Goal: Information Seeking & Learning: Learn about a topic

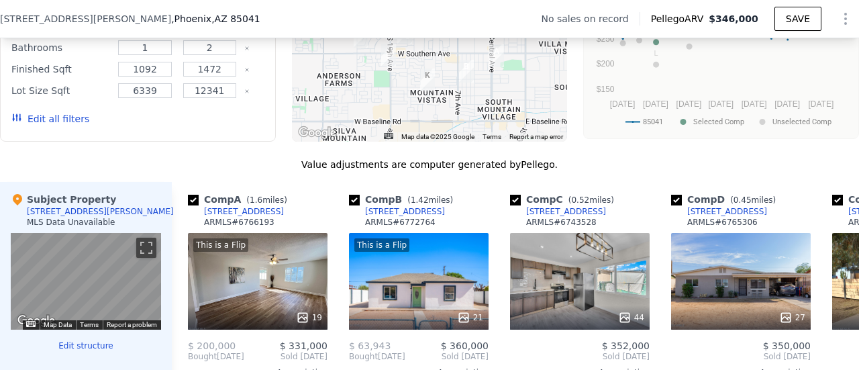
scroll to position [1069, 0]
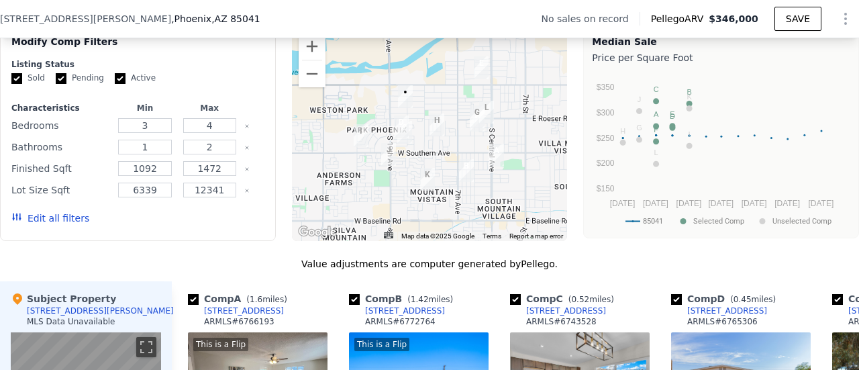
click at [180, 17] on div "[STREET_ADDRESS][PERSON_NAME] No sales on record Pellego ARV $346,000 SAVE" at bounding box center [429, 19] width 859 height 38
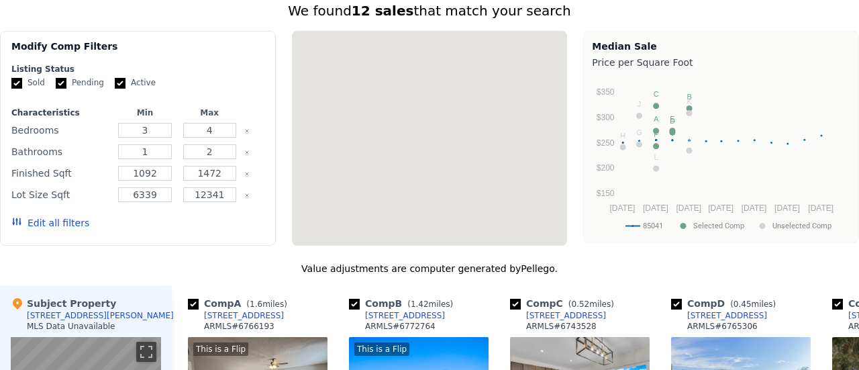
scroll to position [0, 0]
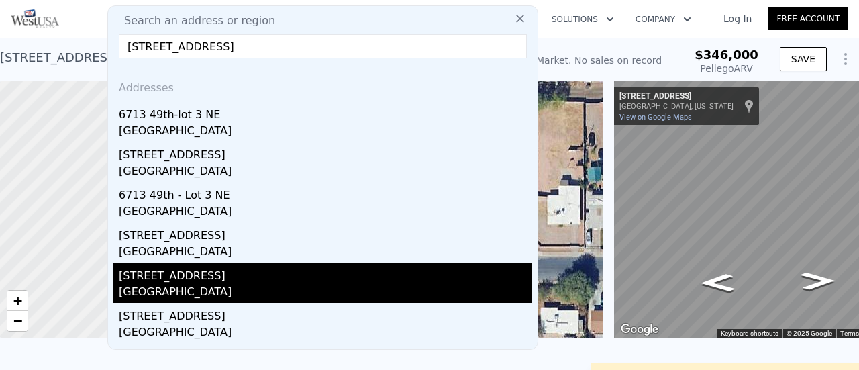
type input "[STREET_ADDRESS]"
click at [137, 271] on div "[STREET_ADDRESS]" at bounding box center [326, 273] width 414 height 21
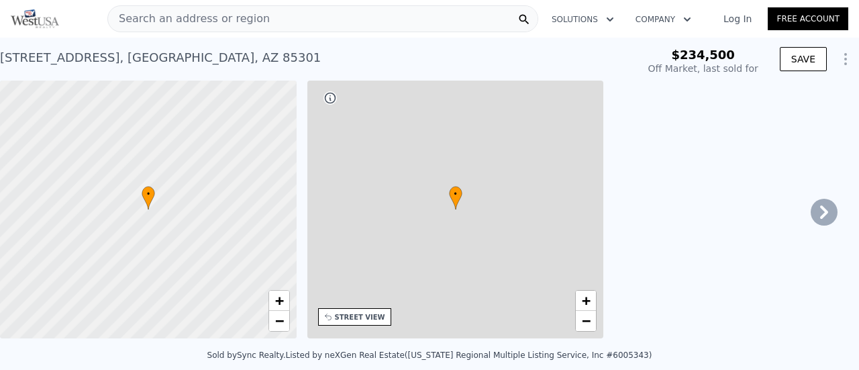
type input "-$ 249,902"
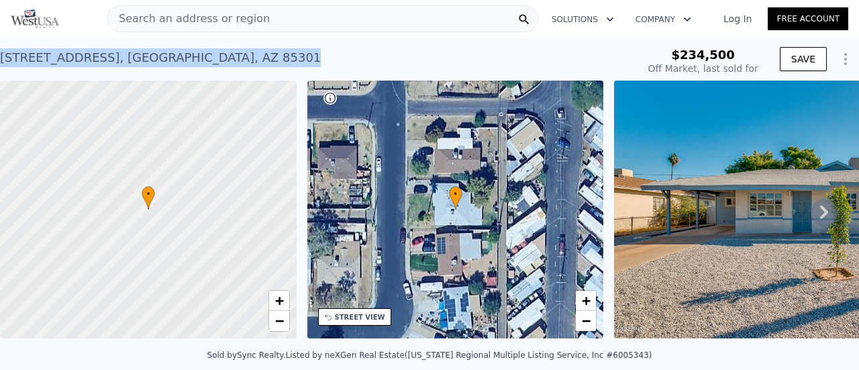
drag, startPoint x: 205, startPoint y: 60, endPoint x: 0, endPoint y: 52, distance: 205.6
click at [0, 52] on div "[STREET_ADDRESS] Sold [DATE] for $234,500" at bounding box center [316, 62] width 632 height 38
copy div "[STREET_ADDRESS]"
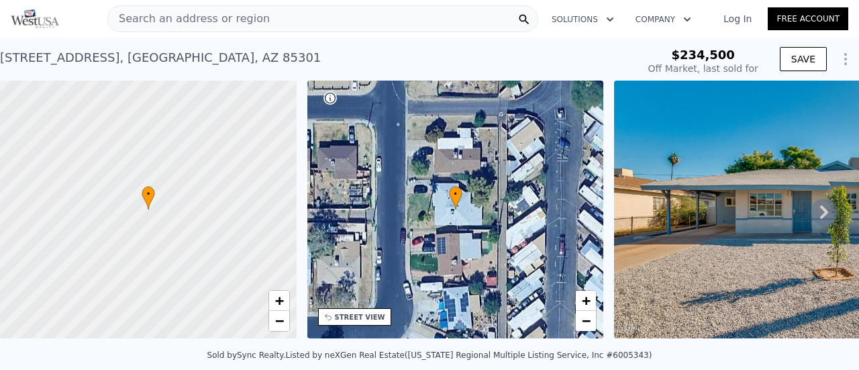
click at [184, 12] on span "Search an address or region" at bounding box center [189, 19] width 162 height 16
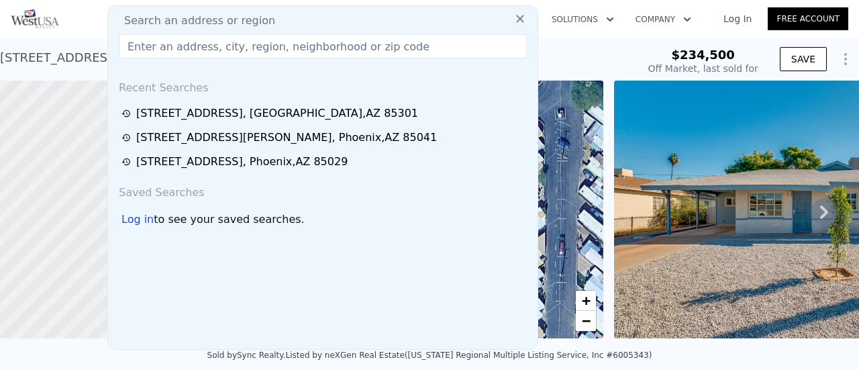
type input "$ 354,000"
type input "$ 84,629"
type input "[STREET_ADDRESS][PERSON_NAME]"
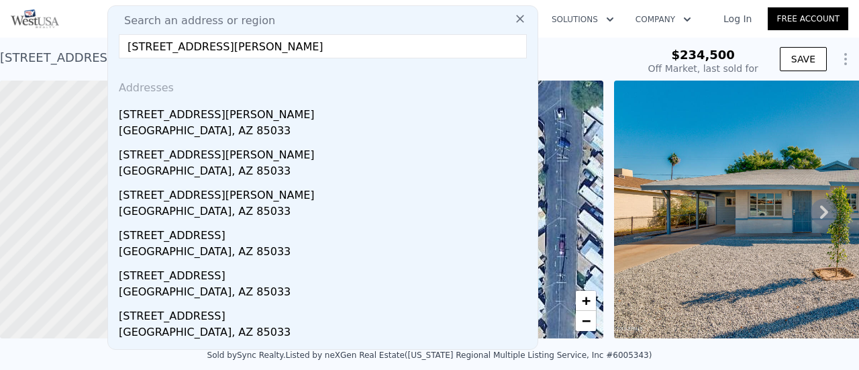
click at [212, 115] on div "[STREET_ADDRESS][PERSON_NAME]" at bounding box center [326, 111] width 414 height 21
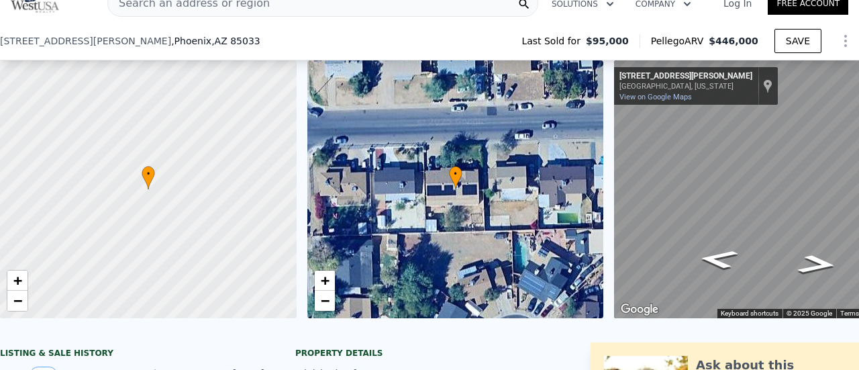
scroll to position [1270, 0]
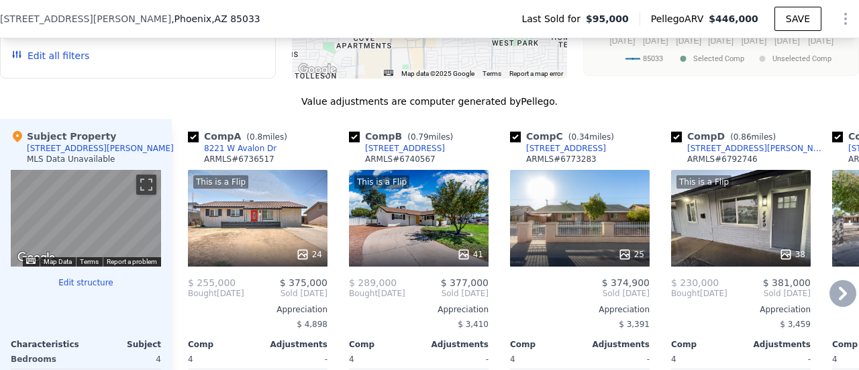
click at [830, 301] on icon at bounding box center [843, 293] width 27 height 27
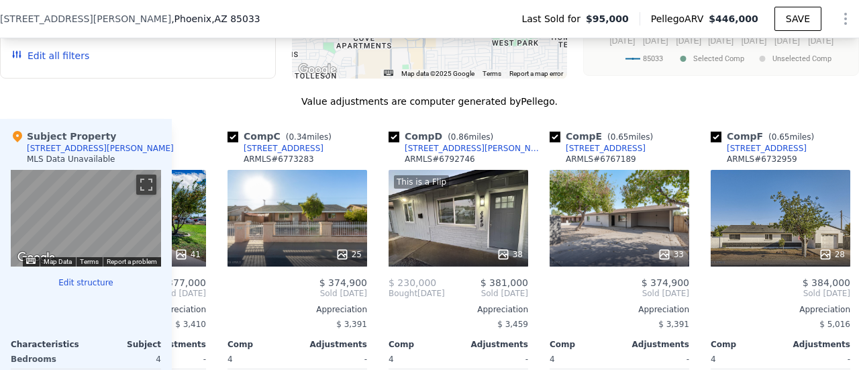
scroll to position [0, 322]
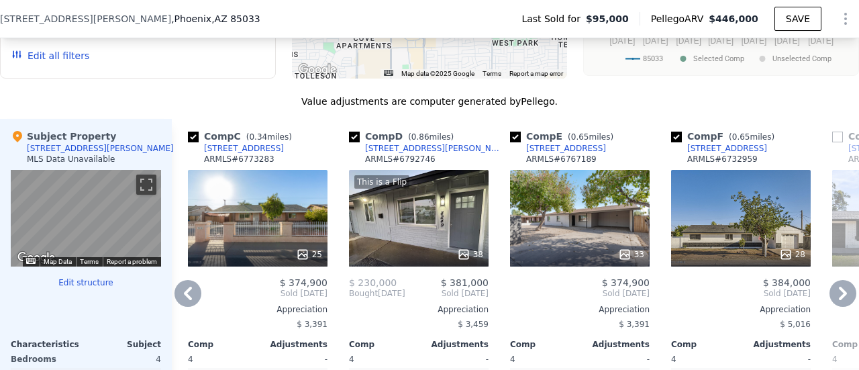
click at [833, 297] on icon at bounding box center [843, 293] width 27 height 27
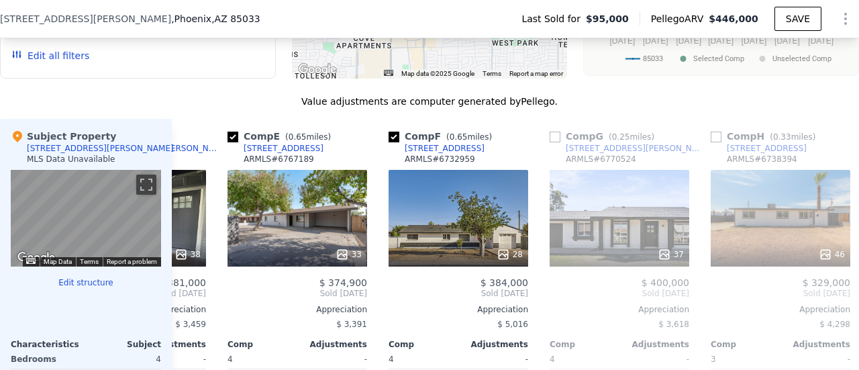
scroll to position [0, 645]
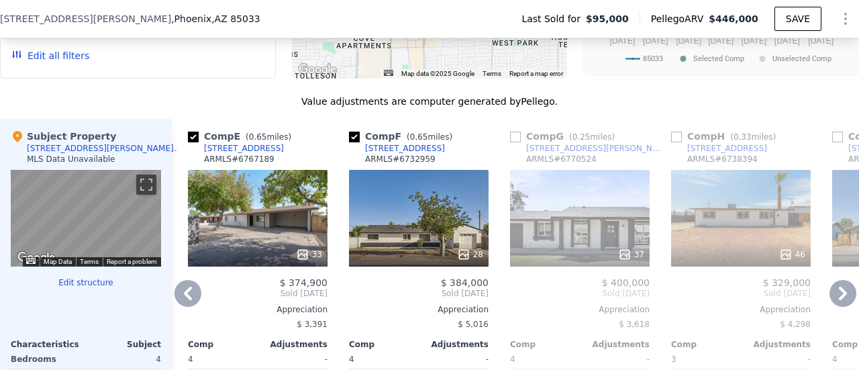
click at [837, 292] on icon at bounding box center [843, 293] width 27 height 27
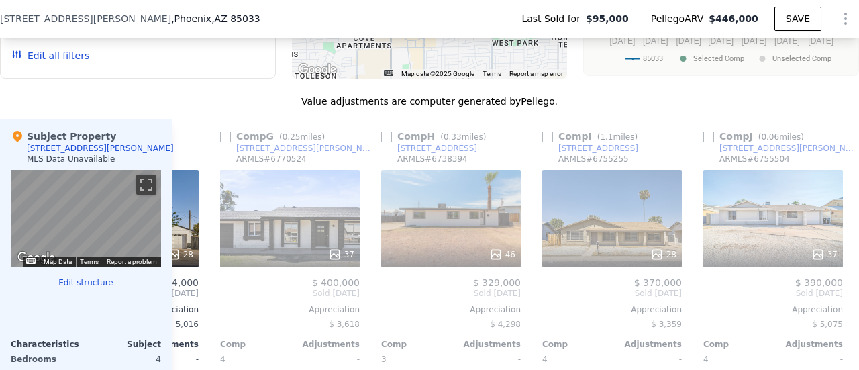
scroll to position [0, 967]
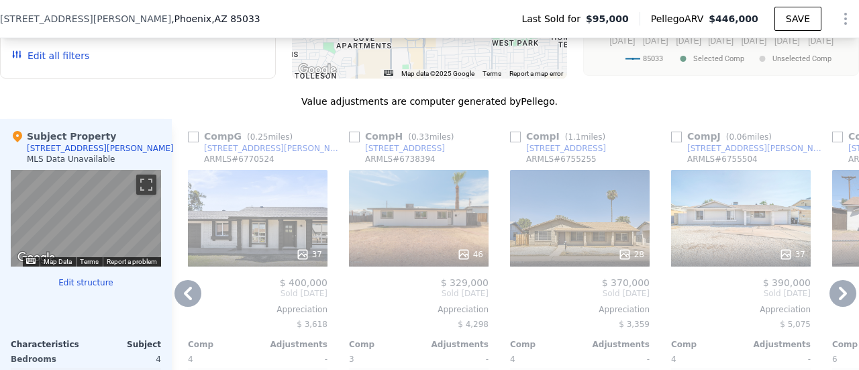
click at [839, 292] on icon at bounding box center [843, 293] width 27 height 27
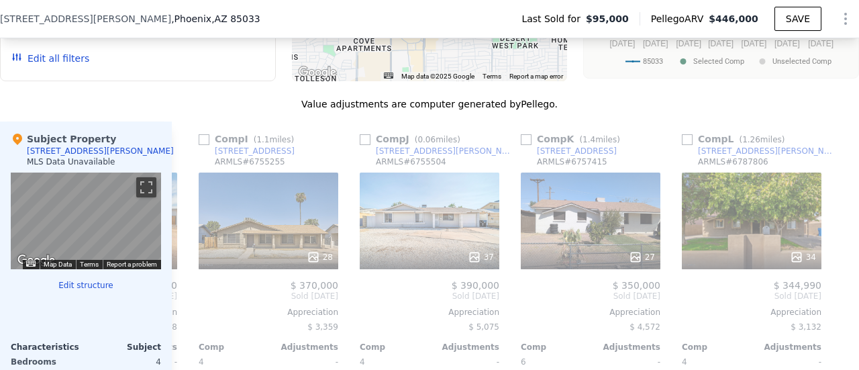
scroll to position [1136, 0]
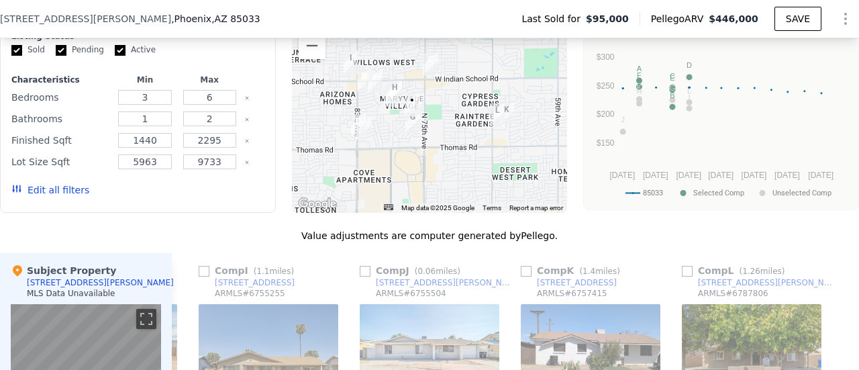
click at [192, 22] on div "[STREET_ADDRESS][PERSON_NAME] Last Sold for $95,000 Pellego ARV $446,000 SAVE" at bounding box center [429, 19] width 859 height 38
click at [248, 15] on div "[STREET_ADDRESS][PERSON_NAME] Last Sold for $95,000 Pellego ARV $446,000 SAVE" at bounding box center [429, 19] width 859 height 38
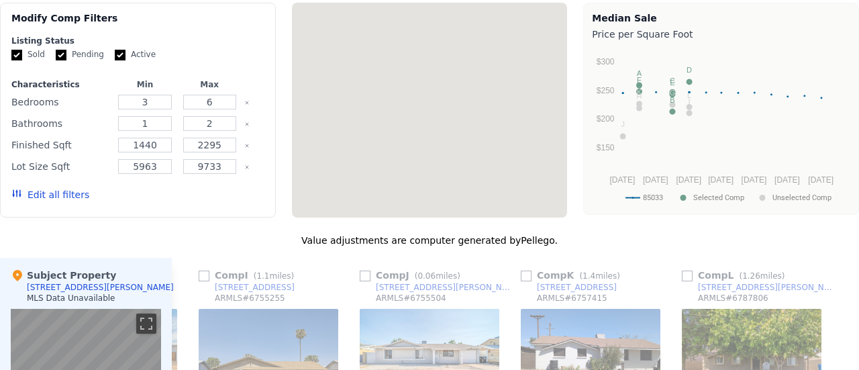
scroll to position [0, 0]
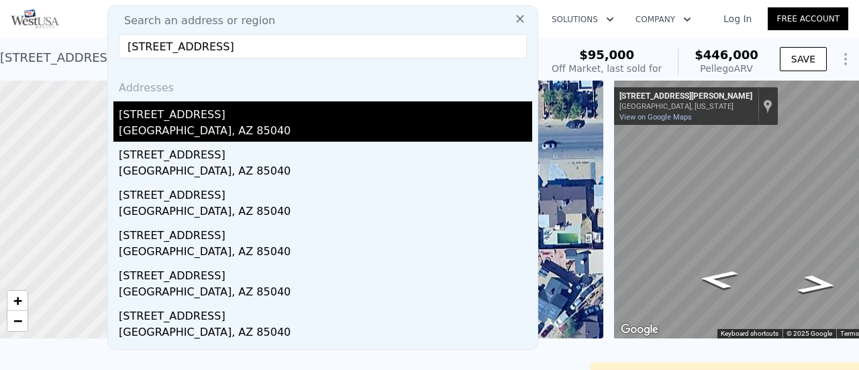
type input "[STREET_ADDRESS]"
click at [176, 117] on div "[STREET_ADDRESS]" at bounding box center [326, 111] width 414 height 21
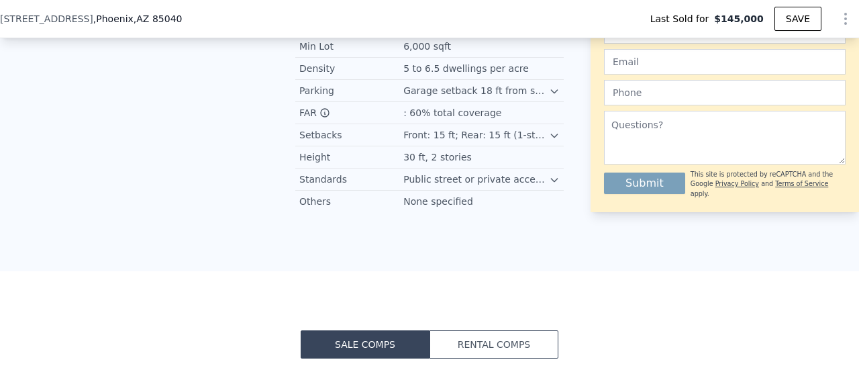
scroll to position [873, 0]
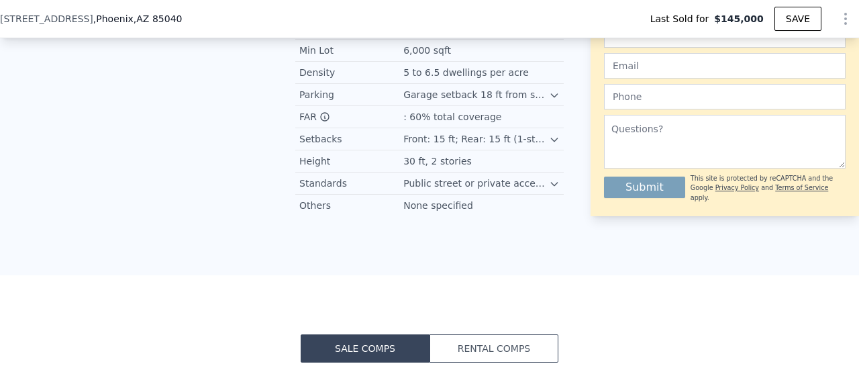
type input "$ 274,000"
type input "$ 105,321"
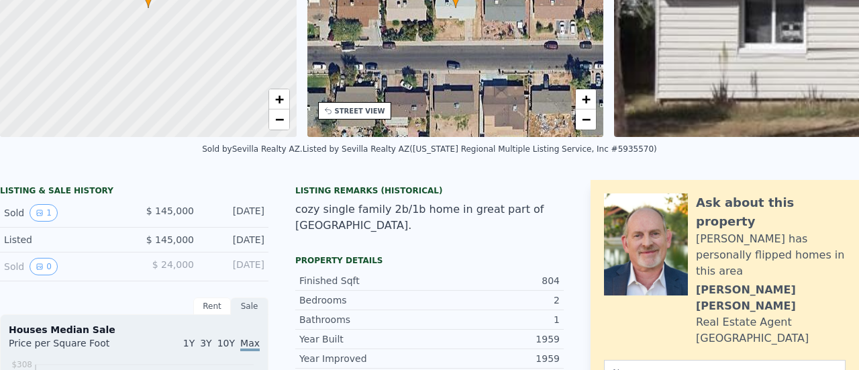
scroll to position [5, 0]
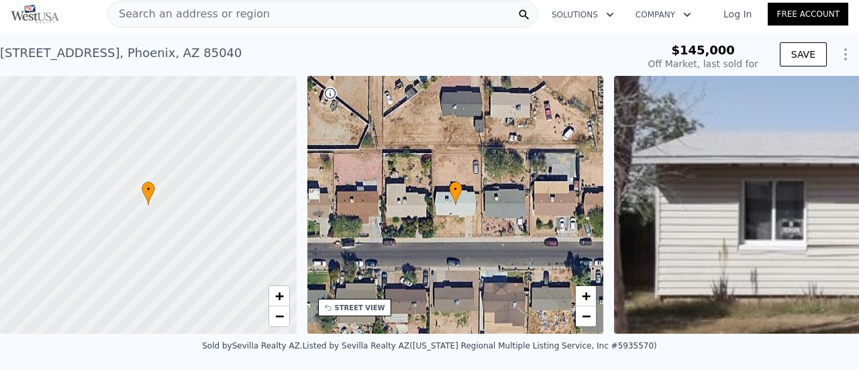
click at [159, 9] on span "Search an address or region" at bounding box center [189, 14] width 162 height 16
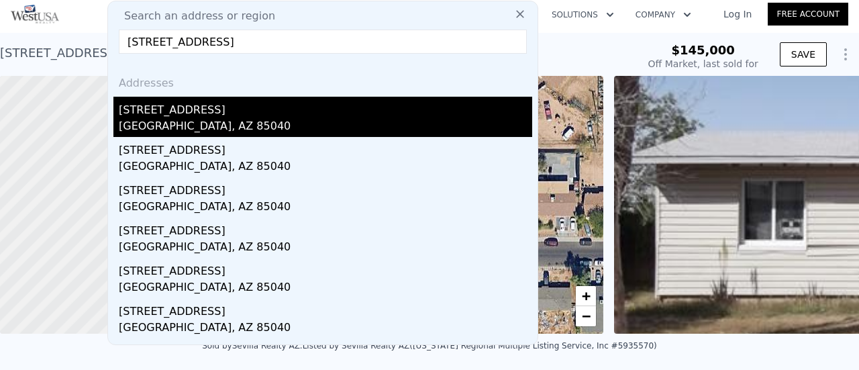
type input "[STREET_ADDRESS]"
click at [191, 115] on div "[STREET_ADDRESS]" at bounding box center [326, 107] width 414 height 21
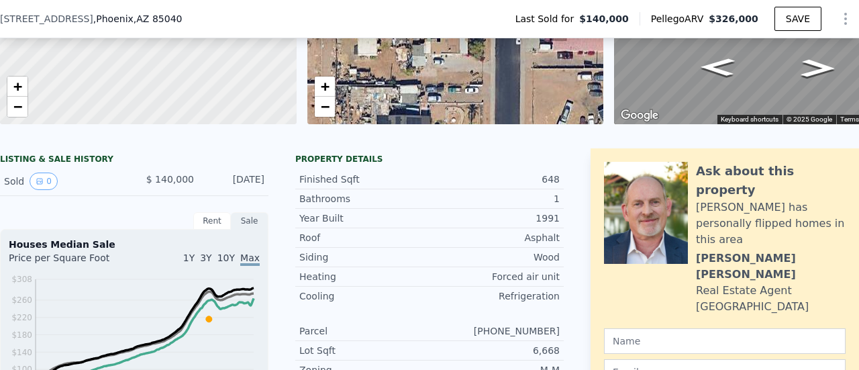
scroll to position [196, 0]
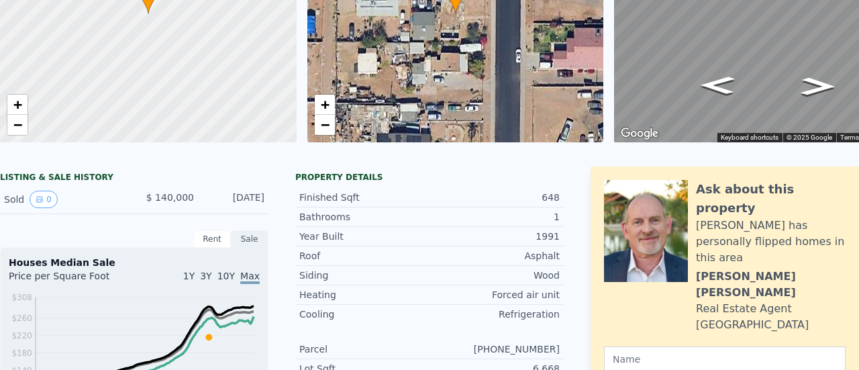
scroll to position [5, 0]
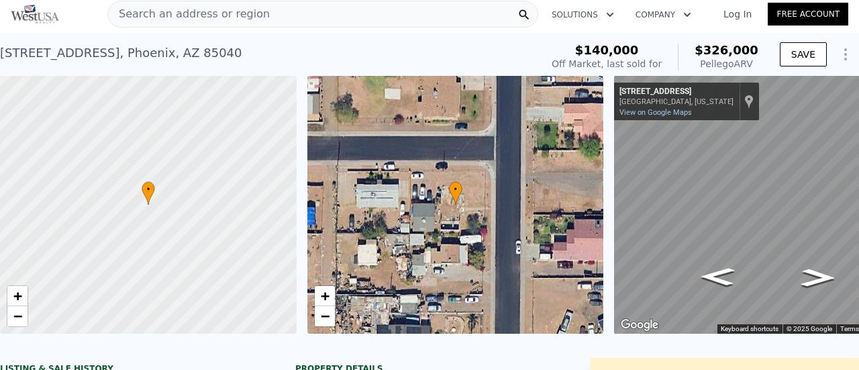
click at [238, 17] on span "Search an address or region" at bounding box center [189, 14] width 162 height 16
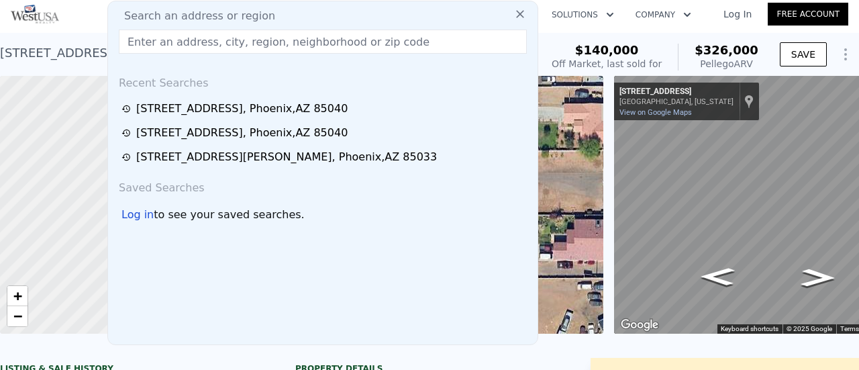
scroll to position [0, 0]
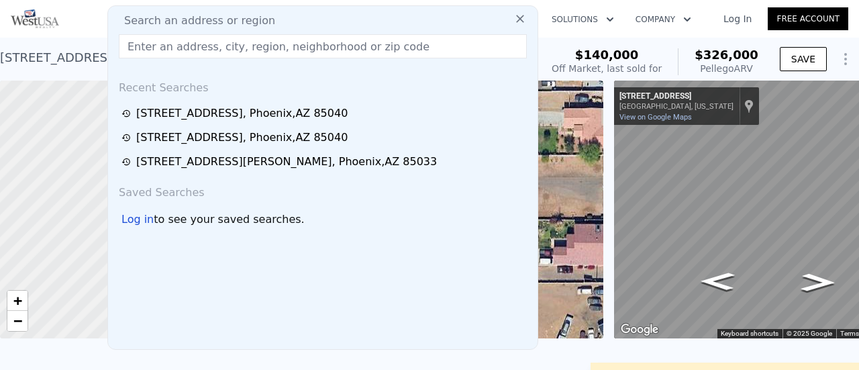
paste input "[STREET_ADDRESS][PERSON_NAME]"
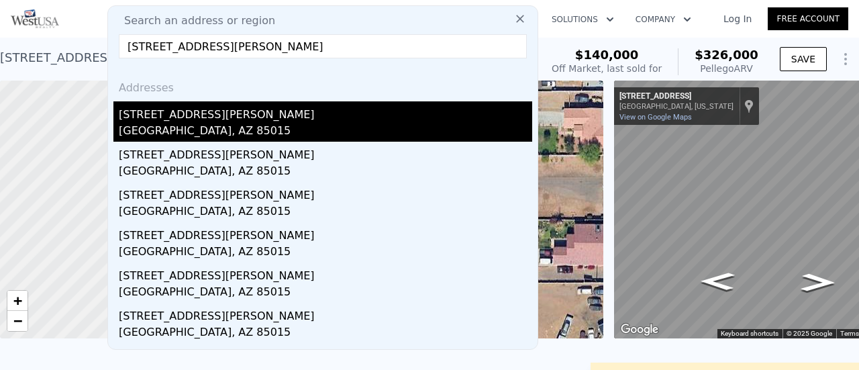
type input "[STREET_ADDRESS][PERSON_NAME]"
click at [214, 125] on div "[GEOGRAPHIC_DATA], AZ 85015" at bounding box center [326, 132] width 414 height 19
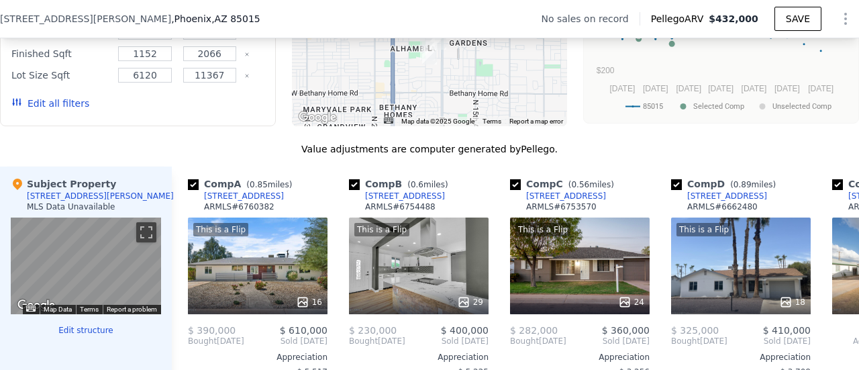
scroll to position [1270, 0]
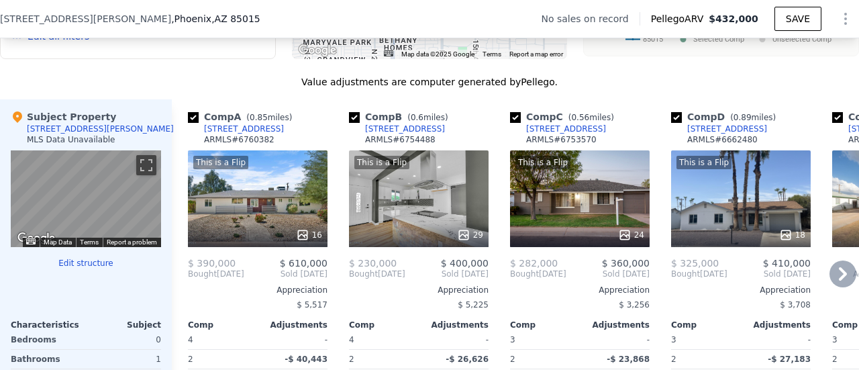
click at [837, 280] on icon at bounding box center [843, 274] width 27 height 27
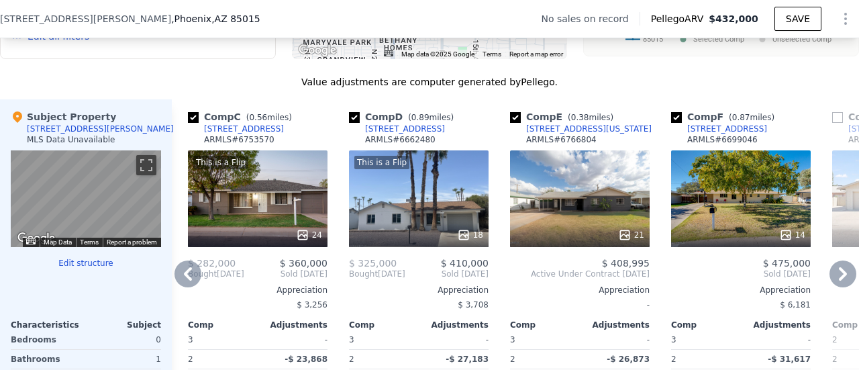
click at [837, 280] on icon at bounding box center [843, 274] width 27 height 27
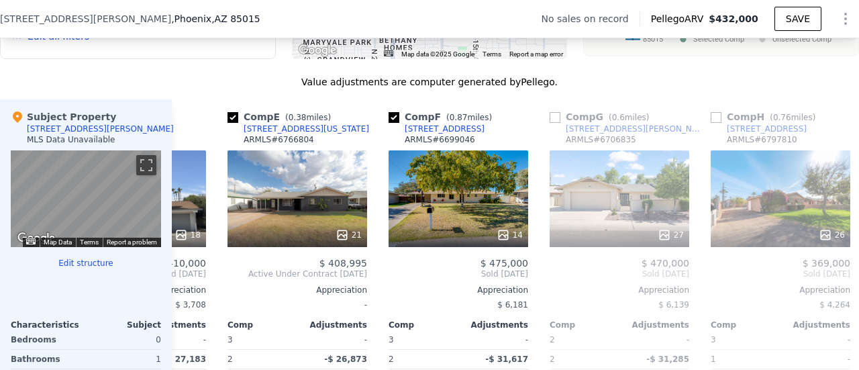
scroll to position [0, 645]
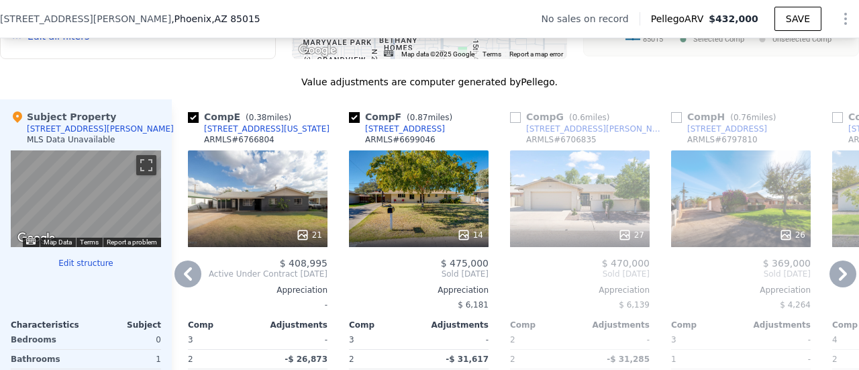
click at [837, 280] on icon at bounding box center [843, 274] width 27 height 27
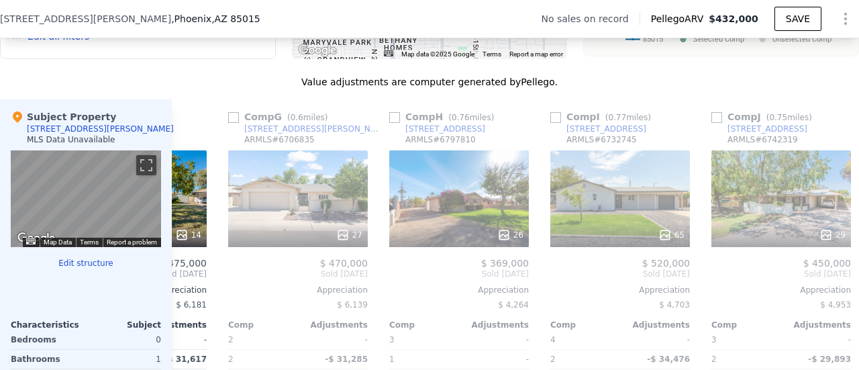
scroll to position [0, 967]
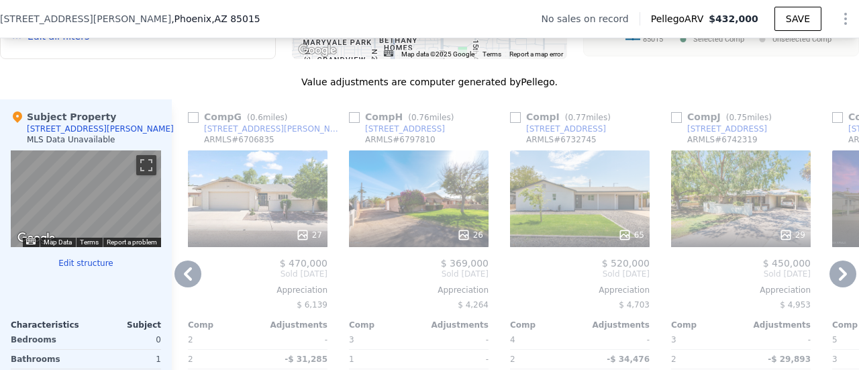
click at [837, 280] on icon at bounding box center [843, 274] width 27 height 27
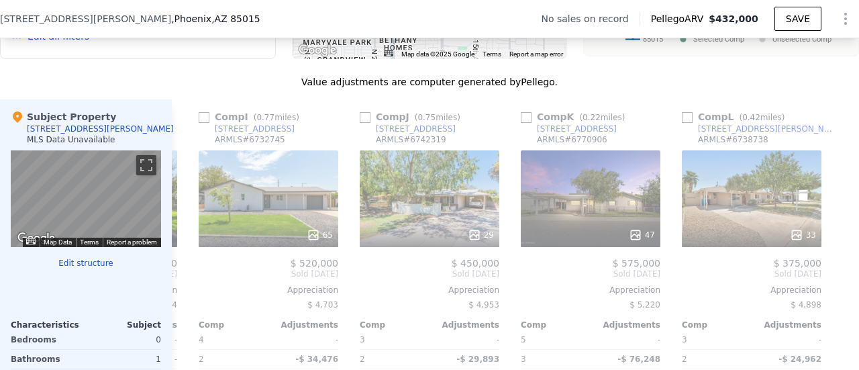
scroll to position [0, 1288]
click at [838, 280] on div at bounding box center [848, 305] width 21 height 412
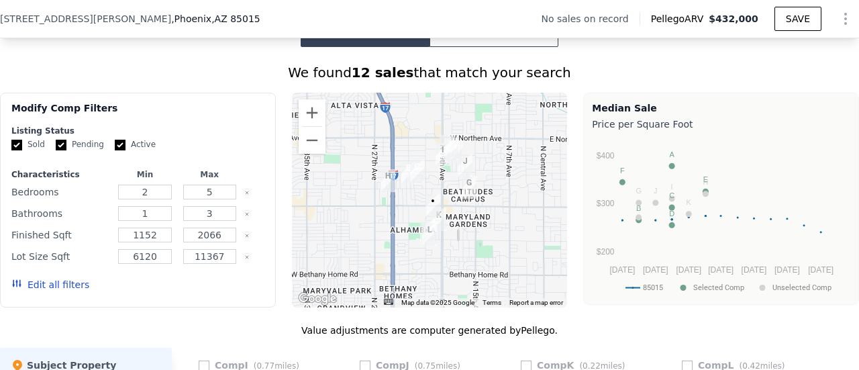
scroll to position [1069, 0]
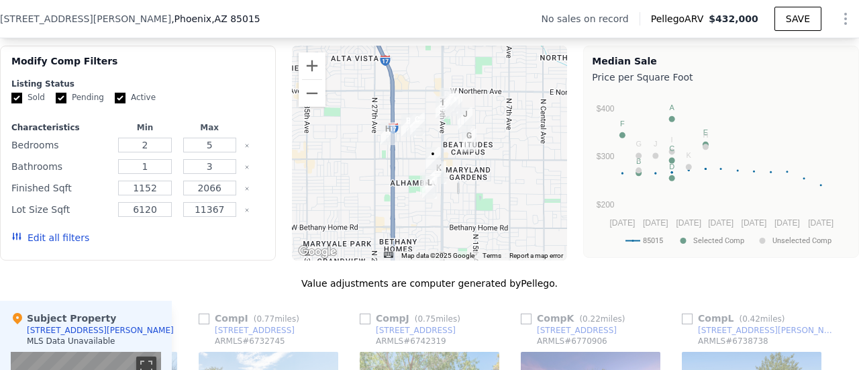
click at [422, 183] on img "2029 W Stella Ln" at bounding box center [429, 187] width 15 height 23
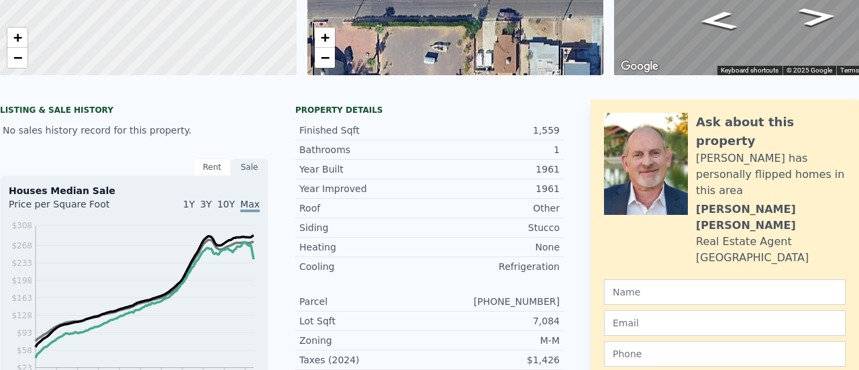
scroll to position [19, 0]
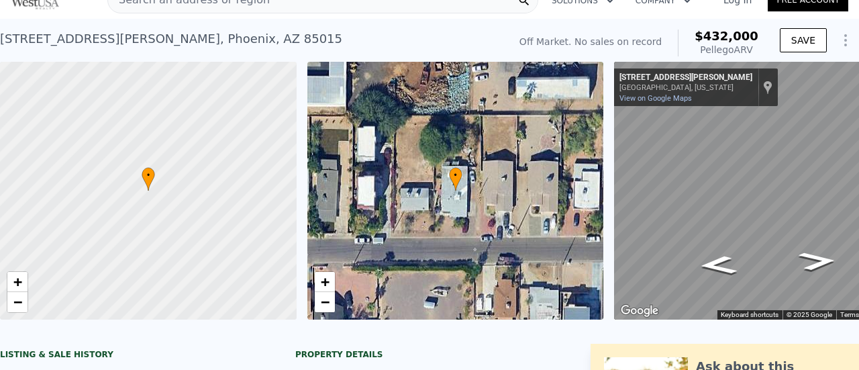
click at [189, 8] on span "Search an address or region" at bounding box center [189, 0] width 162 height 16
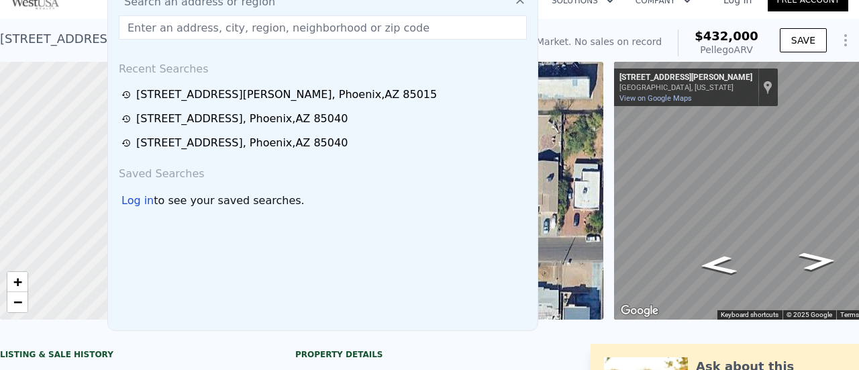
scroll to position [5, 0]
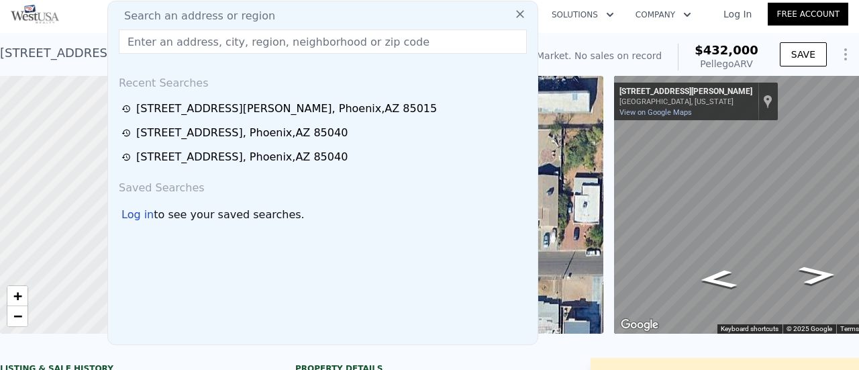
click at [250, 13] on span "Search an address or region" at bounding box center [194, 16] width 162 height 16
click at [224, 38] on input "text" at bounding box center [323, 42] width 408 height 24
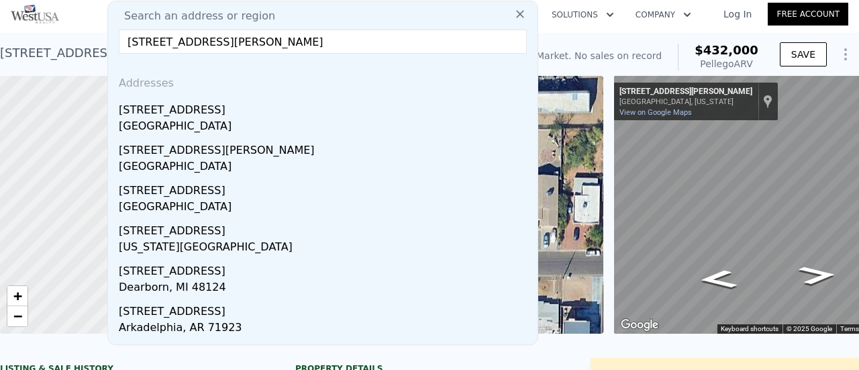
type input "[STREET_ADDRESS][PERSON_NAME]"
click at [180, 117] on div at bounding box center [148, 205] width 356 height 310
click at [149, 120] on div at bounding box center [148, 205] width 356 height 310
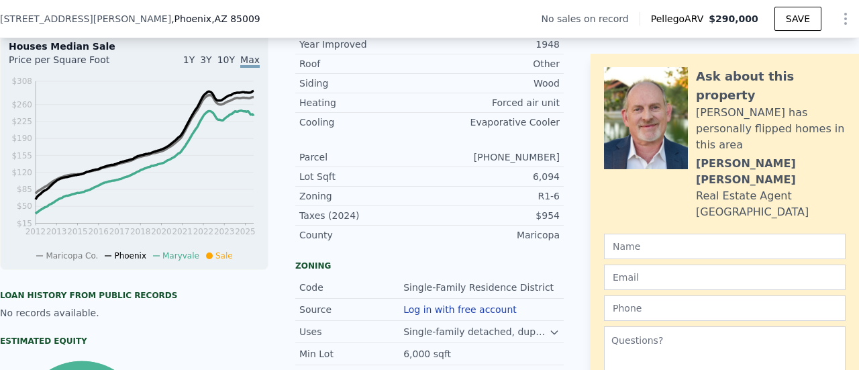
scroll to position [1343, 0]
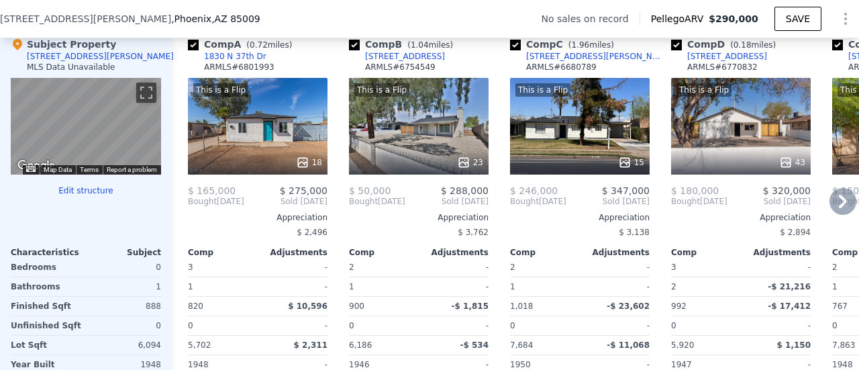
click at [831, 204] on icon at bounding box center [843, 201] width 27 height 27
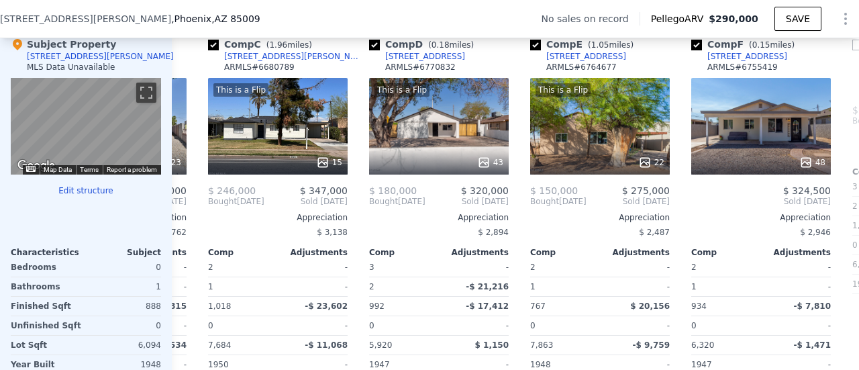
scroll to position [0, 322]
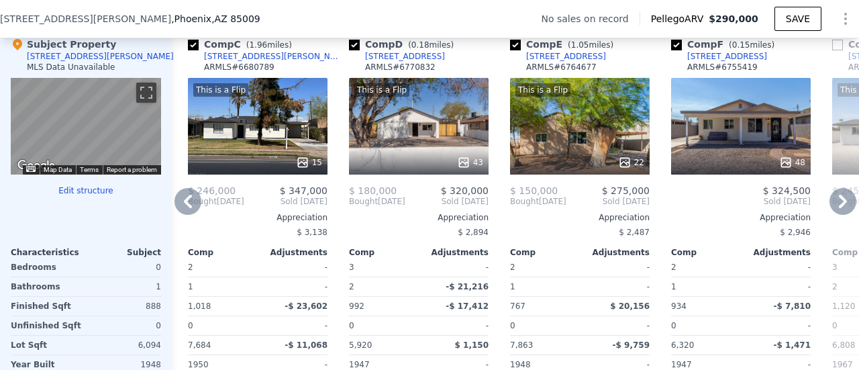
click at [831, 204] on icon at bounding box center [843, 201] width 27 height 27
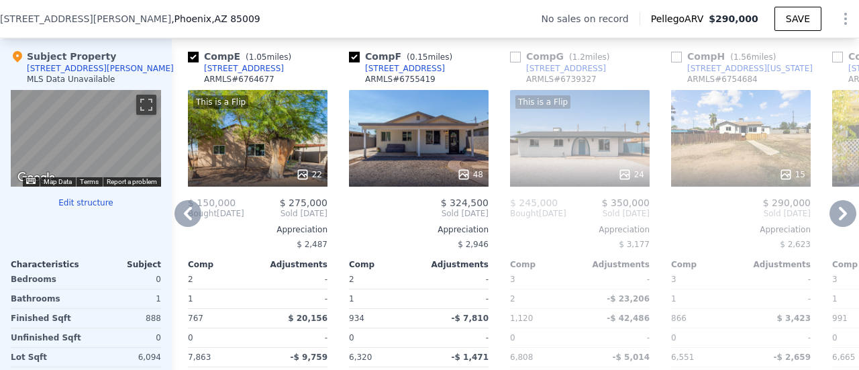
scroll to position [1343, 0]
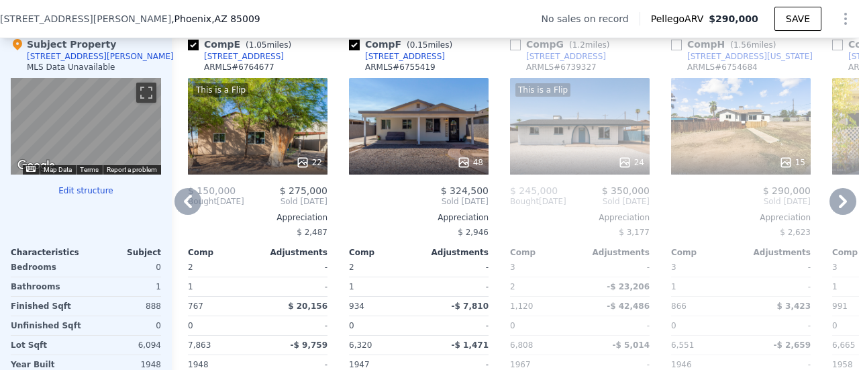
click at [192, 203] on icon at bounding box center [188, 201] width 27 height 27
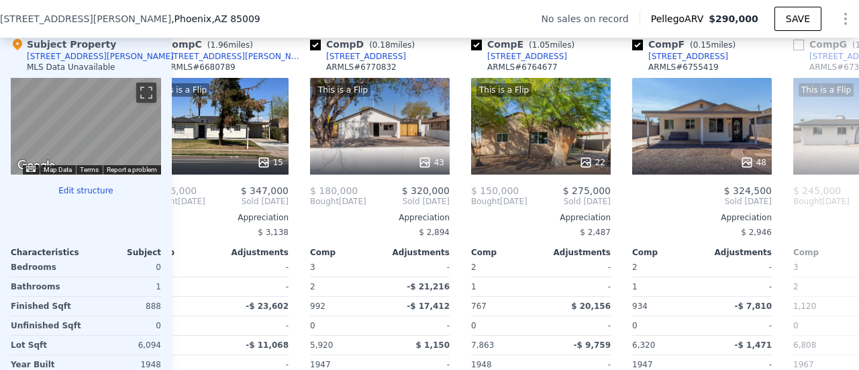
scroll to position [0, 322]
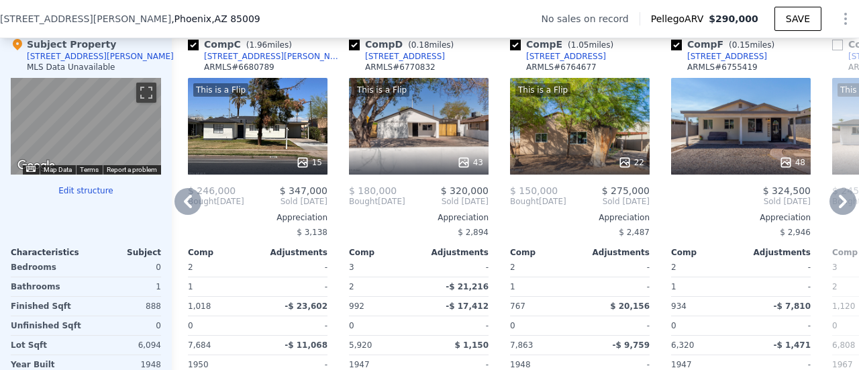
click at [839, 200] on icon at bounding box center [843, 201] width 8 height 13
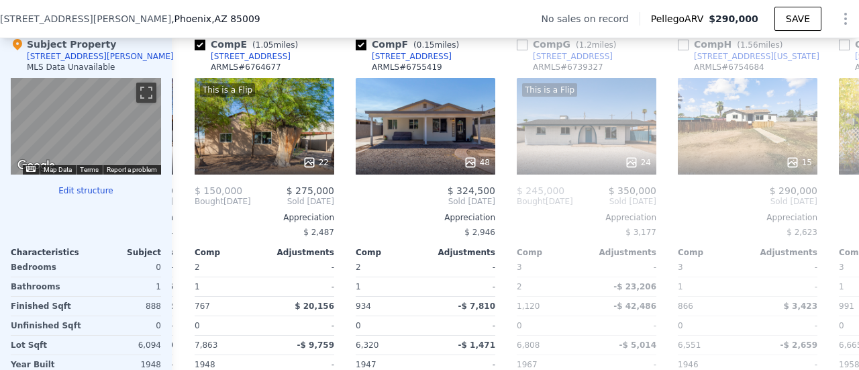
scroll to position [0, 645]
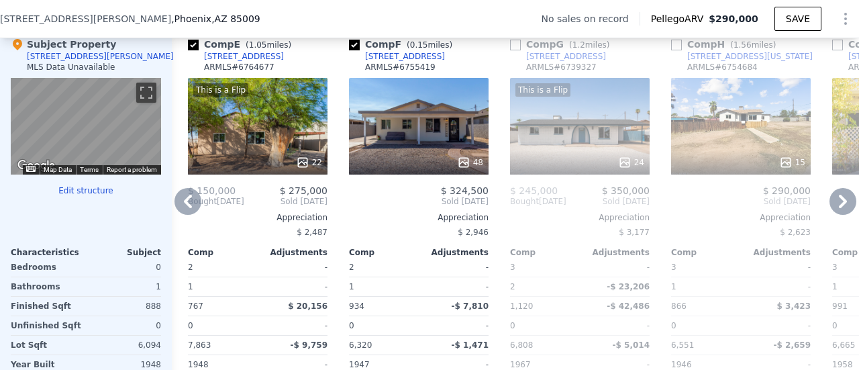
click at [830, 201] on icon at bounding box center [843, 201] width 27 height 27
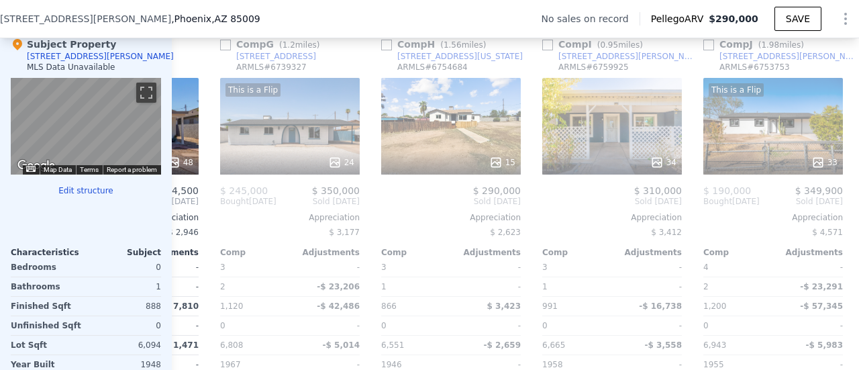
scroll to position [0, 967]
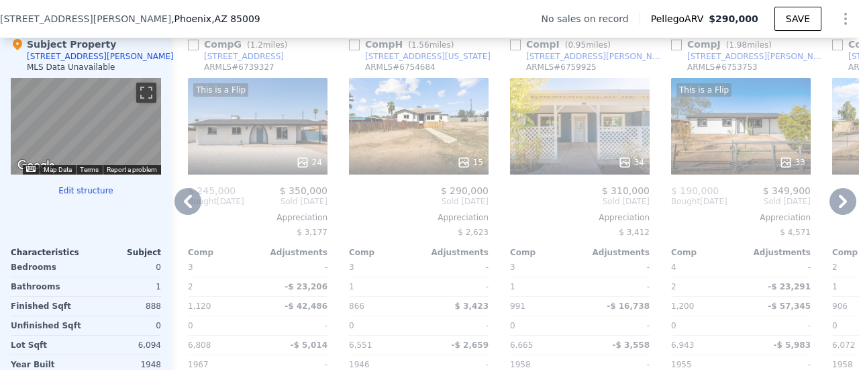
click at [830, 201] on icon at bounding box center [843, 201] width 27 height 27
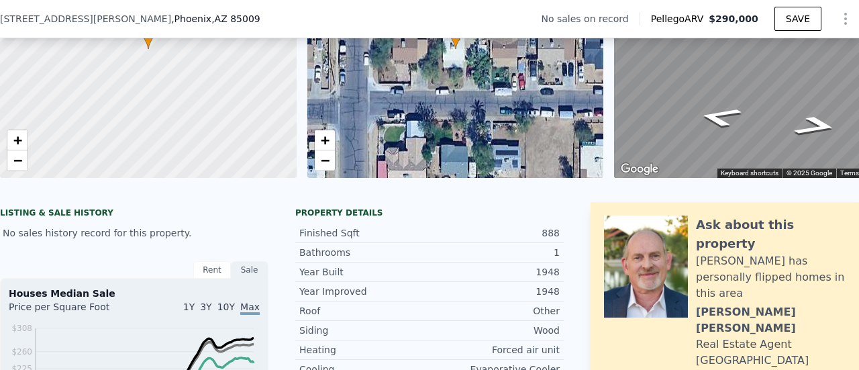
scroll to position [67, 0]
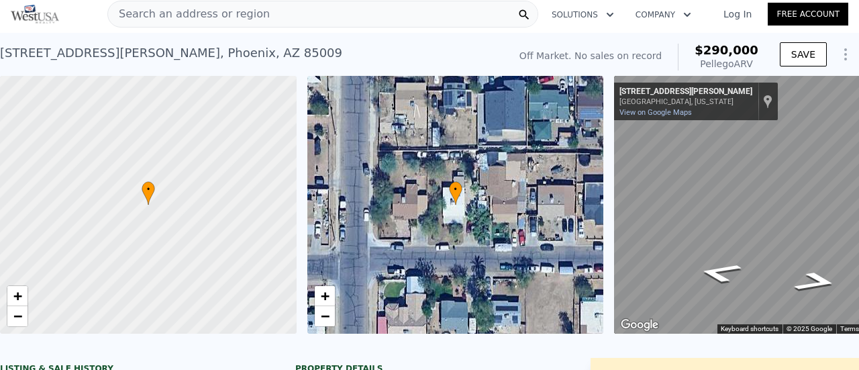
click at [303, 9] on div "Search an address or region" at bounding box center [322, 14] width 431 height 27
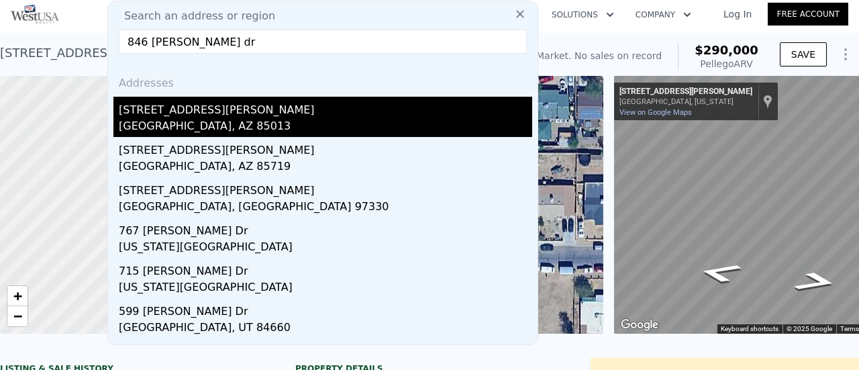
type input "846 [PERSON_NAME] dr"
click at [183, 110] on div "[STREET_ADDRESS][PERSON_NAME]" at bounding box center [326, 107] width 414 height 21
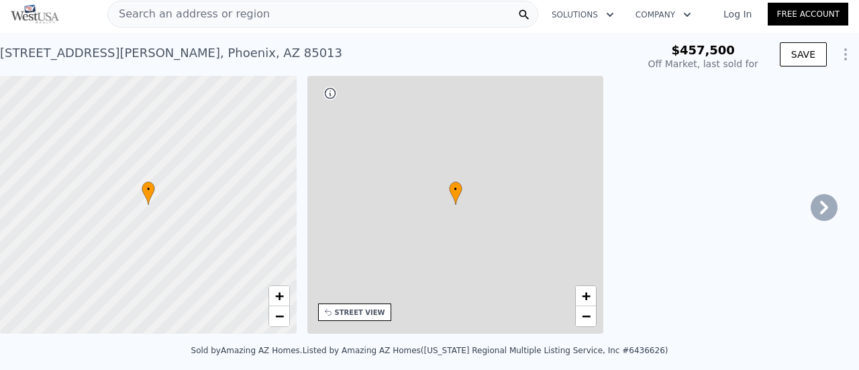
type input "-$ 485,494"
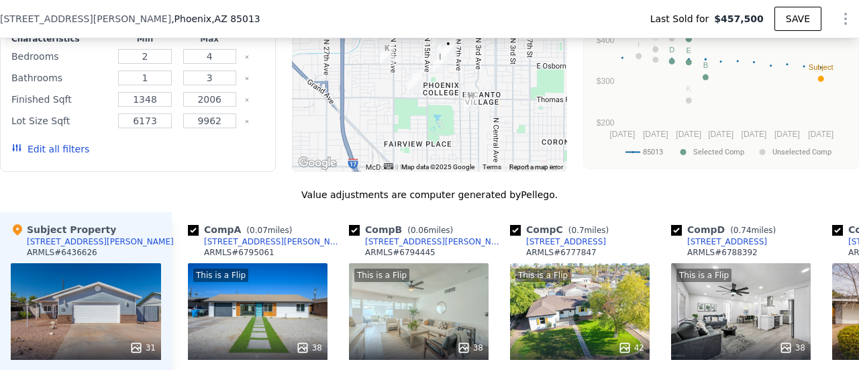
scroll to position [1477, 0]
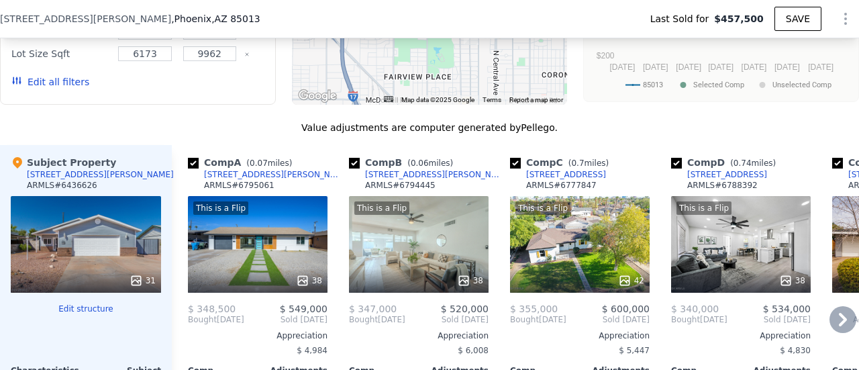
click at [839, 320] on icon at bounding box center [843, 319] width 8 height 13
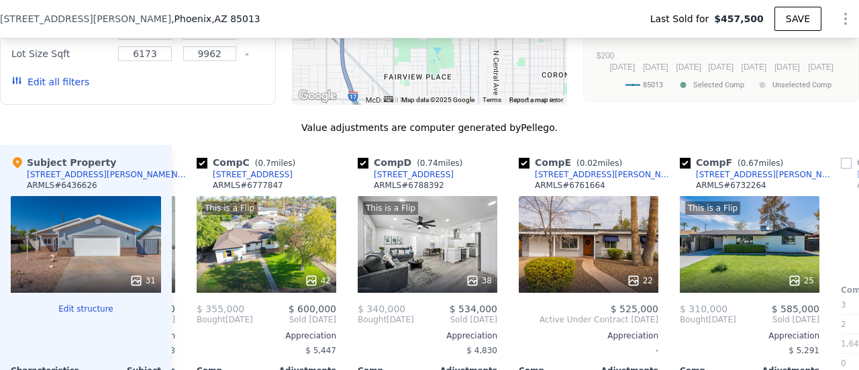
scroll to position [0, 322]
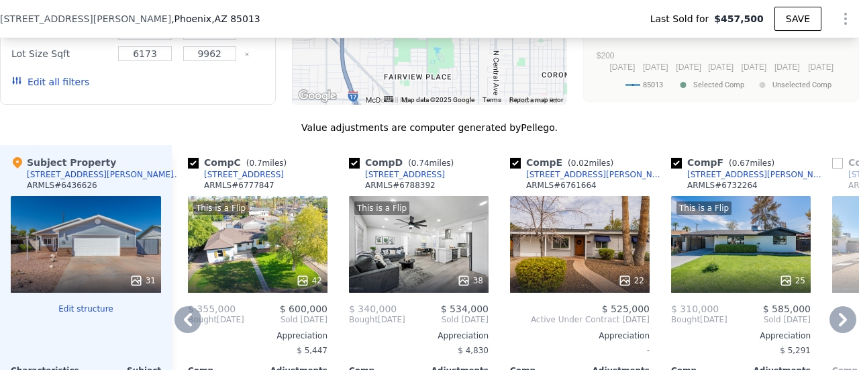
click at [839, 319] on icon at bounding box center [843, 319] width 8 height 13
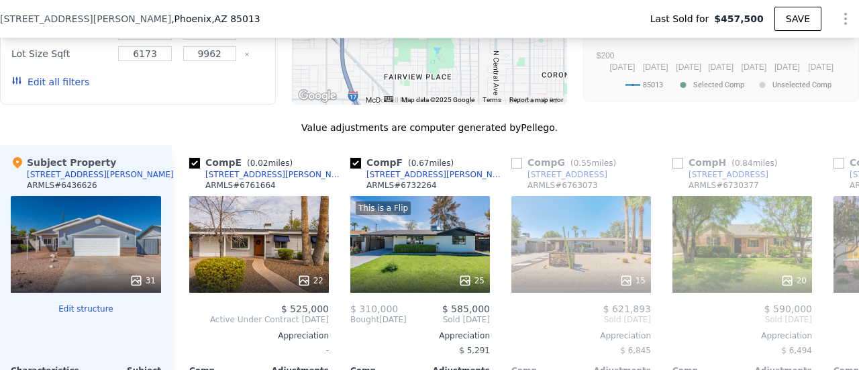
scroll to position [0, 645]
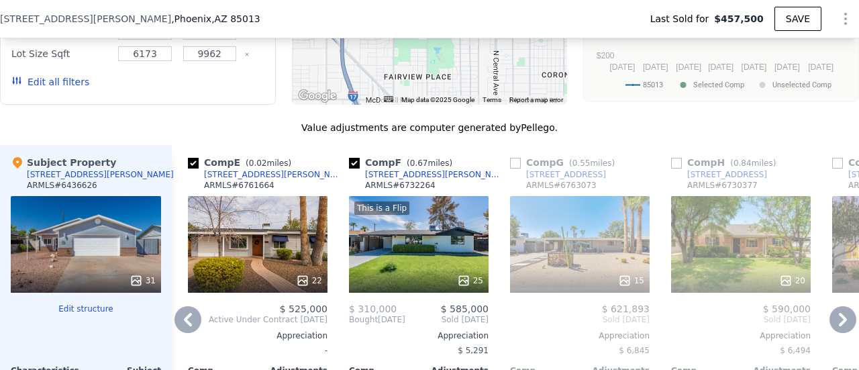
click at [839, 319] on icon at bounding box center [843, 319] width 8 height 13
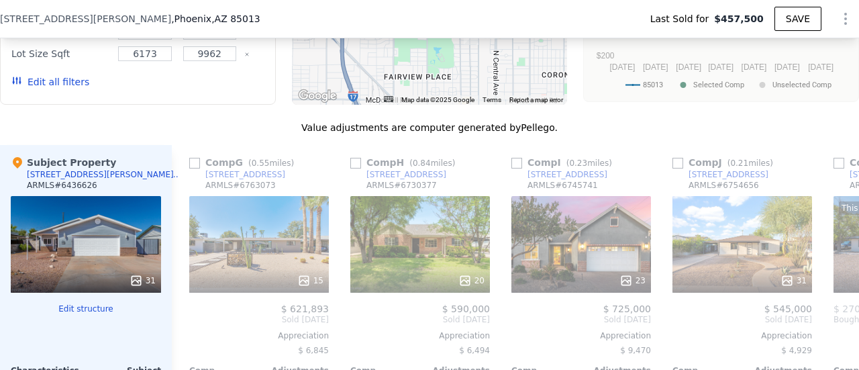
scroll to position [0, 967]
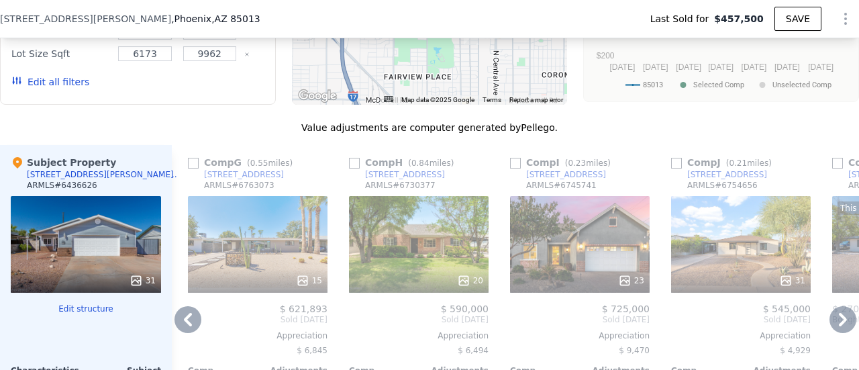
click at [189, 310] on icon at bounding box center [188, 319] width 27 height 27
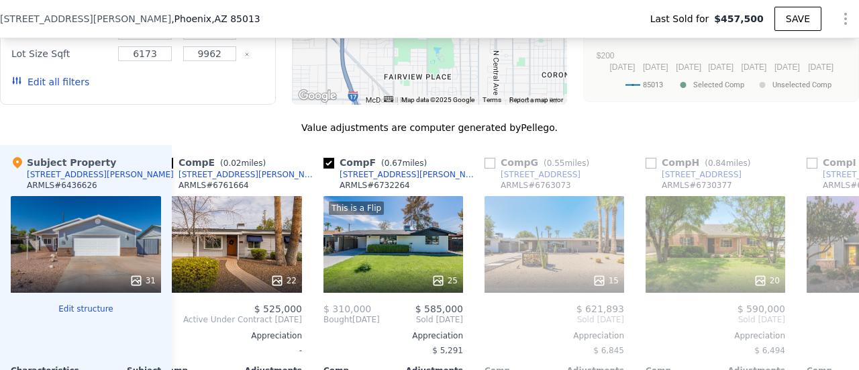
scroll to position [0, 645]
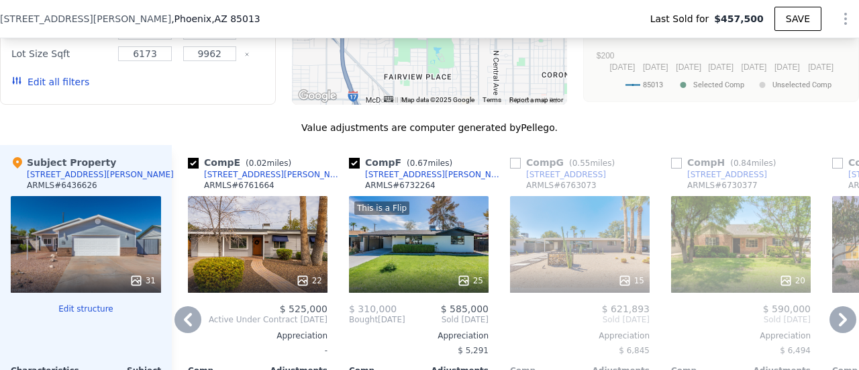
click at [189, 318] on icon at bounding box center [188, 319] width 8 height 13
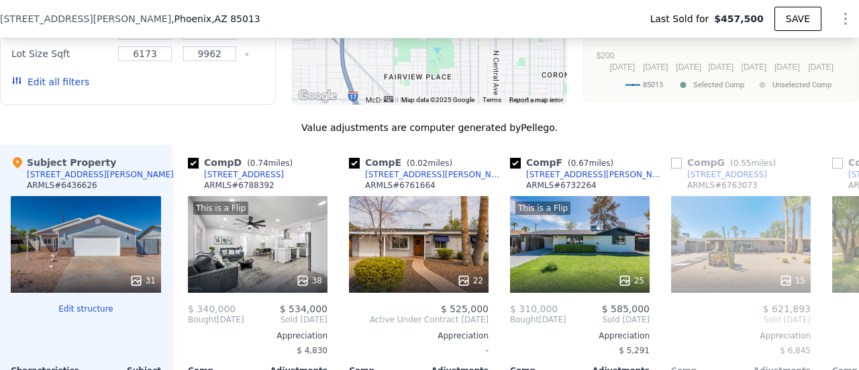
click at [83, 318] on div "Bought [DATE]" at bounding box center [55, 319] width 56 height 11
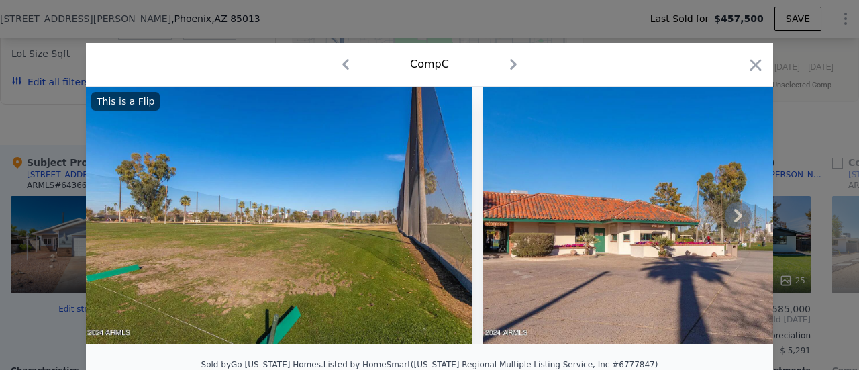
click at [731, 222] on icon at bounding box center [738, 215] width 27 height 27
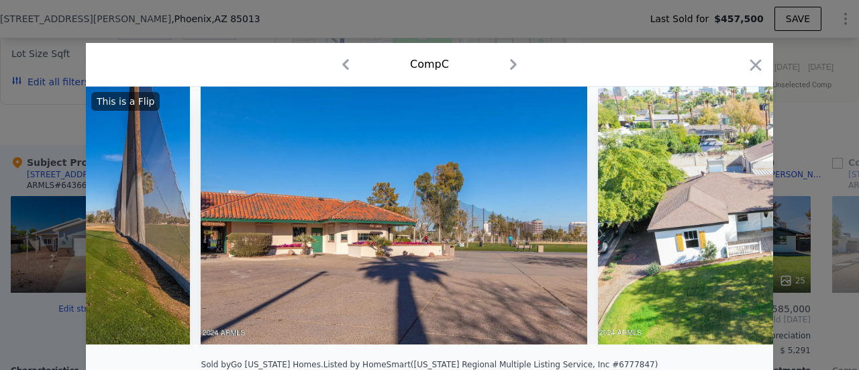
scroll to position [0, 322]
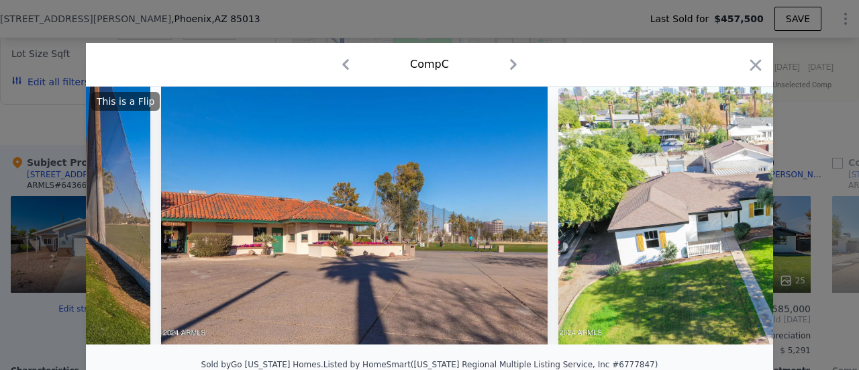
click at [731, 222] on img at bounding box center [752, 216] width 387 height 258
click at [735, 222] on icon at bounding box center [739, 215] width 8 height 13
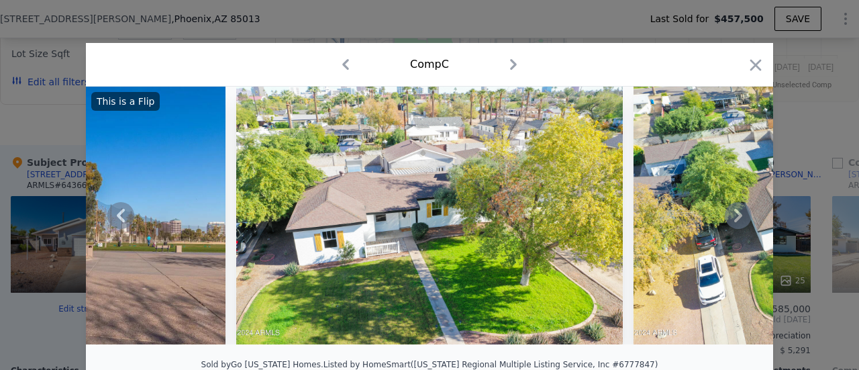
click at [735, 222] on icon at bounding box center [739, 215] width 8 height 13
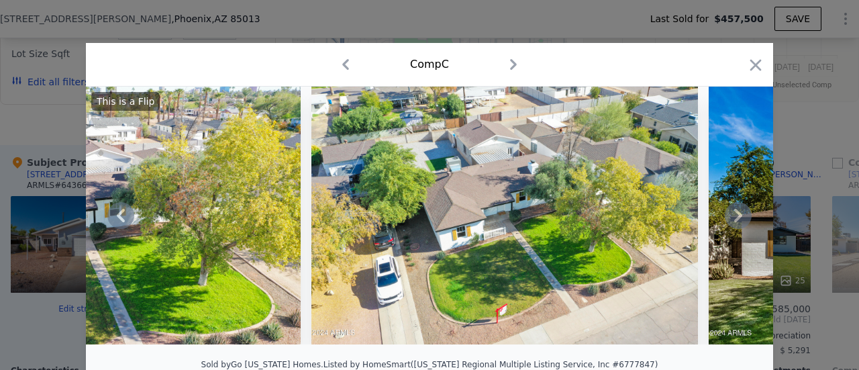
click at [735, 222] on icon at bounding box center [739, 215] width 8 height 13
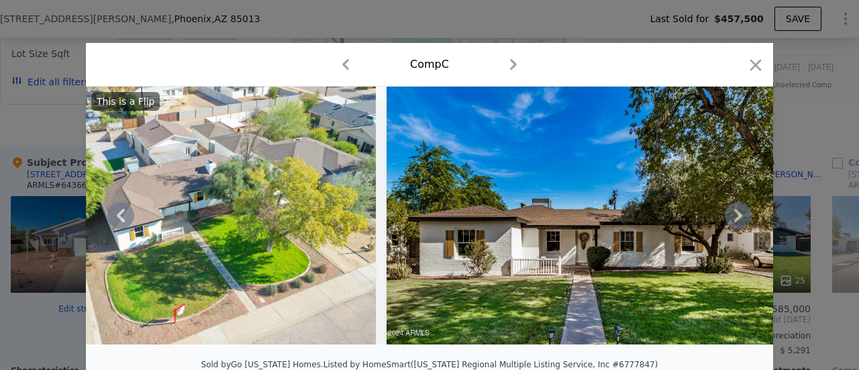
click at [735, 222] on icon at bounding box center [739, 215] width 8 height 13
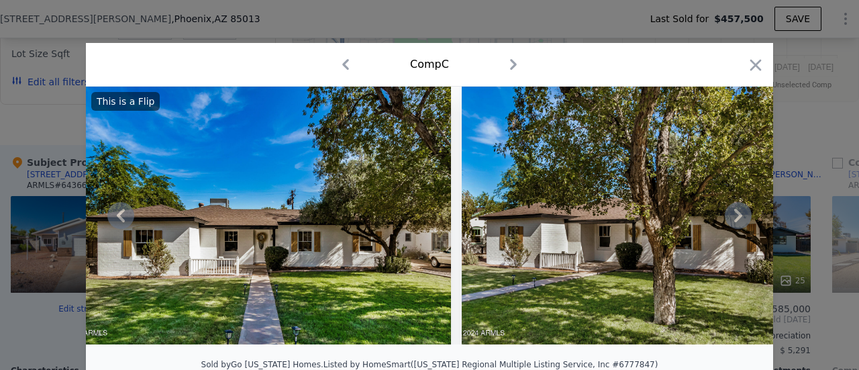
click at [735, 222] on icon at bounding box center [739, 215] width 8 height 13
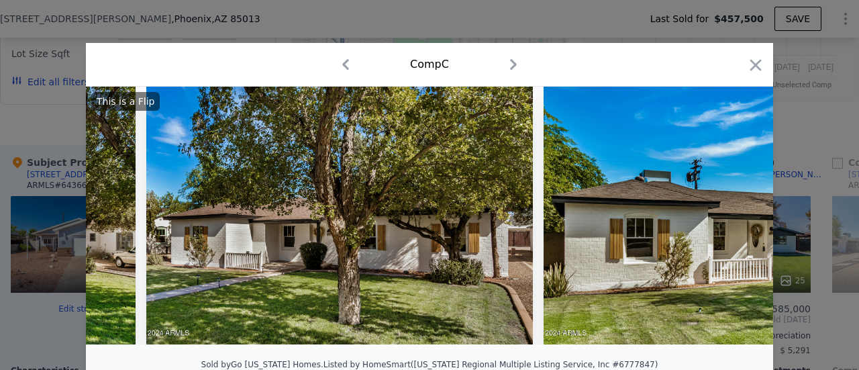
scroll to position [0, 1934]
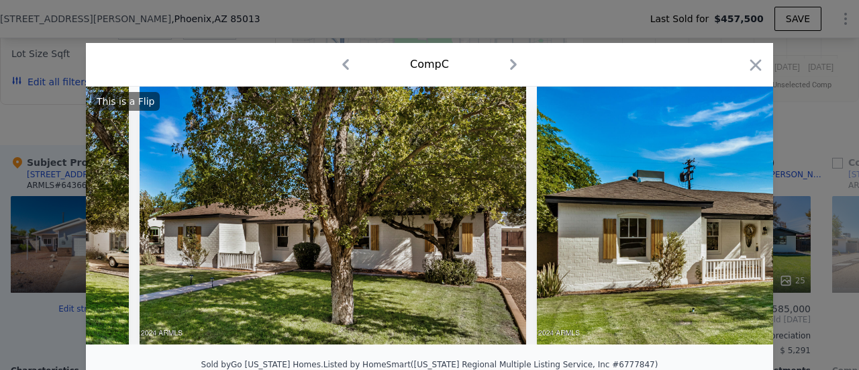
click at [733, 222] on div "This is a Flip" at bounding box center [430, 216] width 688 height 258
click at [735, 222] on icon at bounding box center [739, 215] width 8 height 13
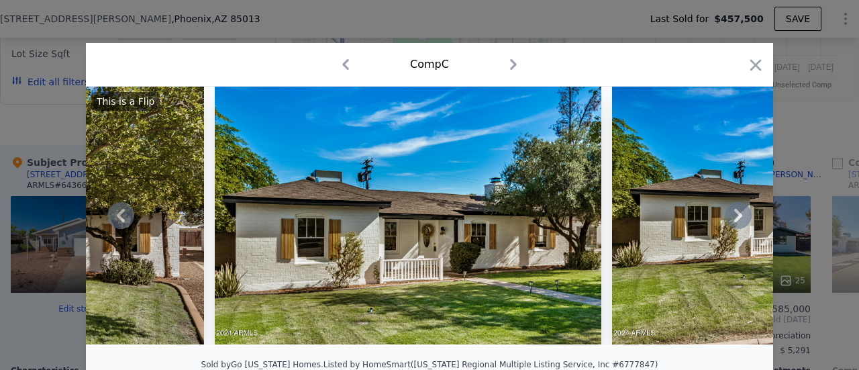
click at [735, 222] on icon at bounding box center [739, 215] width 8 height 13
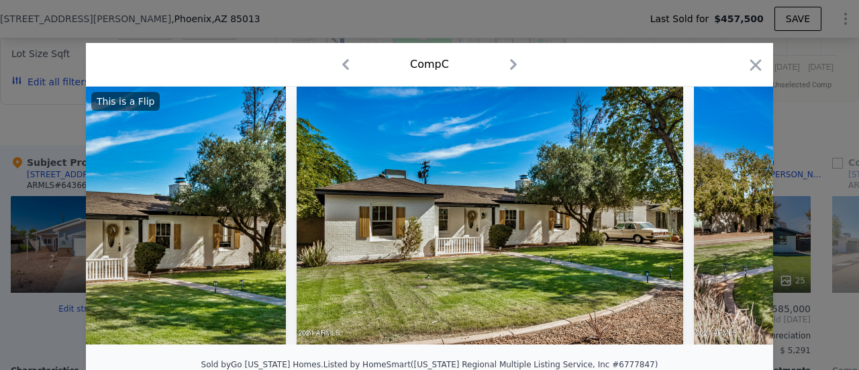
scroll to position [0, 2578]
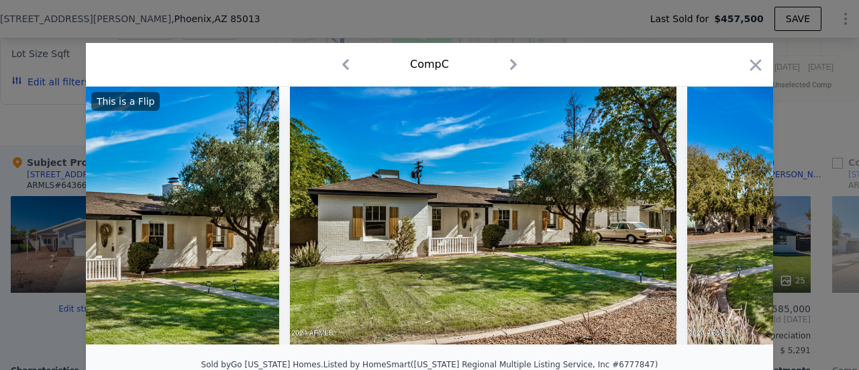
click at [733, 222] on div "This is a Flip" at bounding box center [430, 216] width 688 height 258
click at [735, 222] on icon at bounding box center [739, 215] width 8 height 13
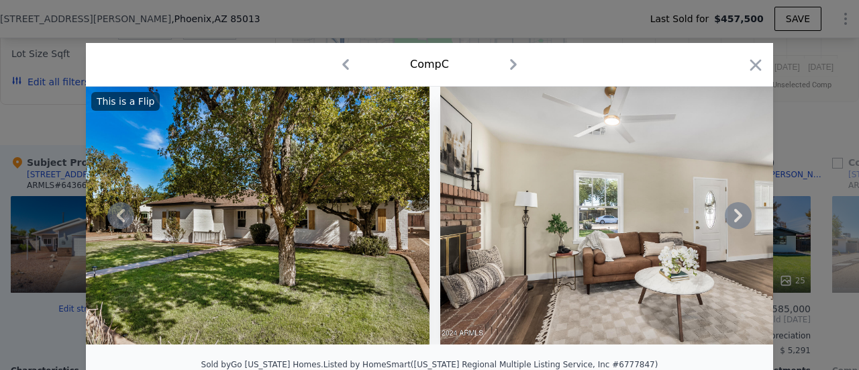
click at [735, 222] on icon at bounding box center [739, 215] width 8 height 13
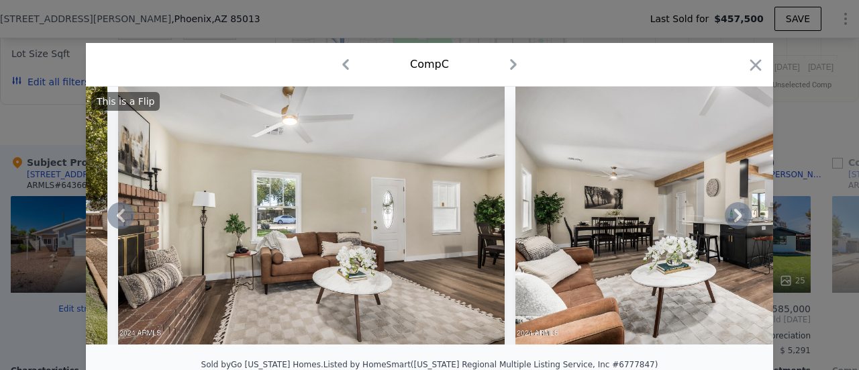
click at [735, 222] on icon at bounding box center [739, 215] width 8 height 13
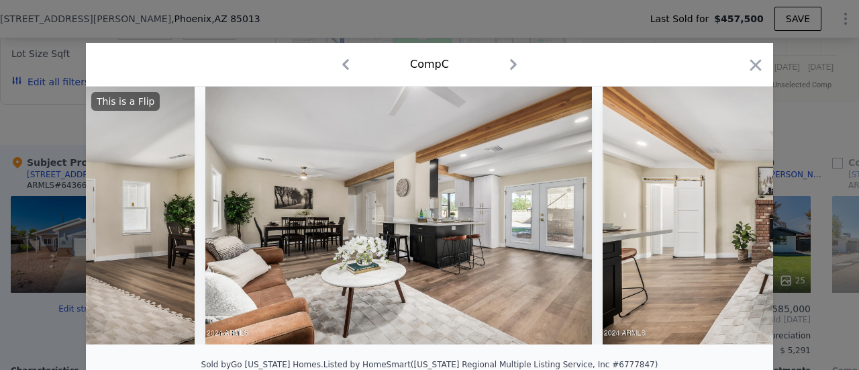
scroll to position [0, 3867]
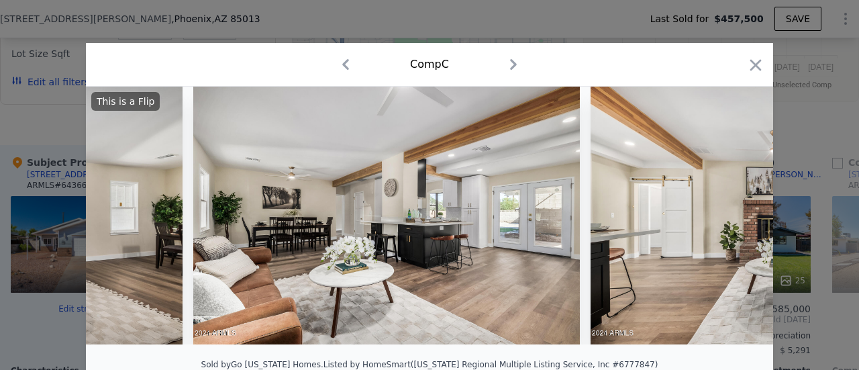
drag, startPoint x: 712, startPoint y: 117, endPoint x: 729, endPoint y: 136, distance: 25.2
drag, startPoint x: 729, startPoint y: 136, endPoint x: 401, endPoint y: 80, distance: 332.3
click at [751, 70] on icon "button" at bounding box center [756, 65] width 19 height 19
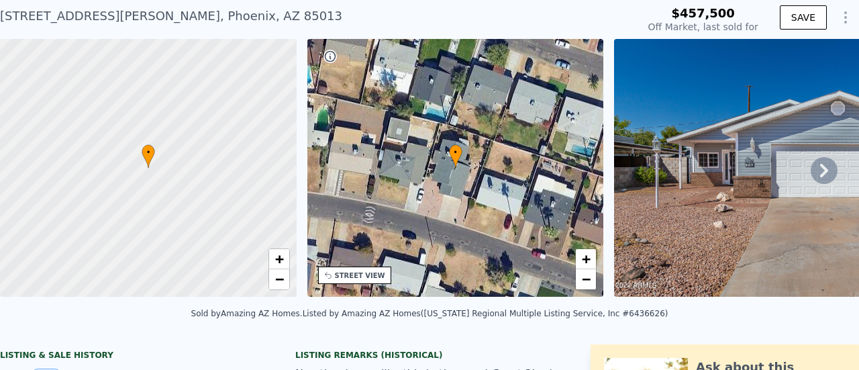
scroll to position [5, 0]
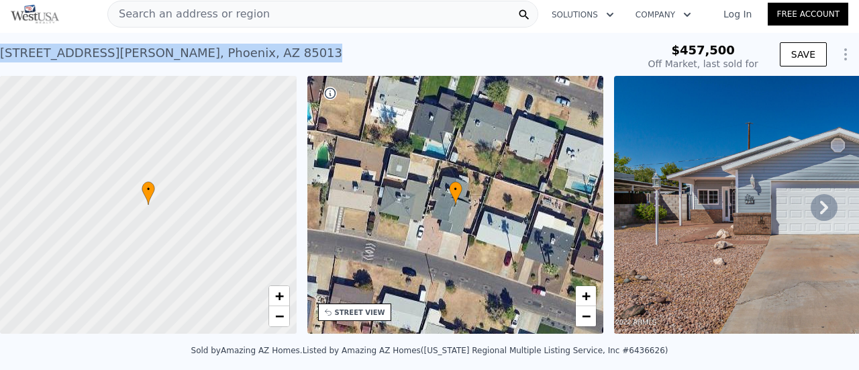
drag, startPoint x: 213, startPoint y: 59, endPoint x: 0, endPoint y: 51, distance: 213.0
click at [0, 51] on div "[STREET_ADDRESS][PERSON_NAME] Sold [DATE] for $457,500" at bounding box center [316, 57] width 632 height 38
type input "$ 599,000"
type input "$ 80,563"
copy div "[STREET_ADDRESS][PERSON_NAME]"
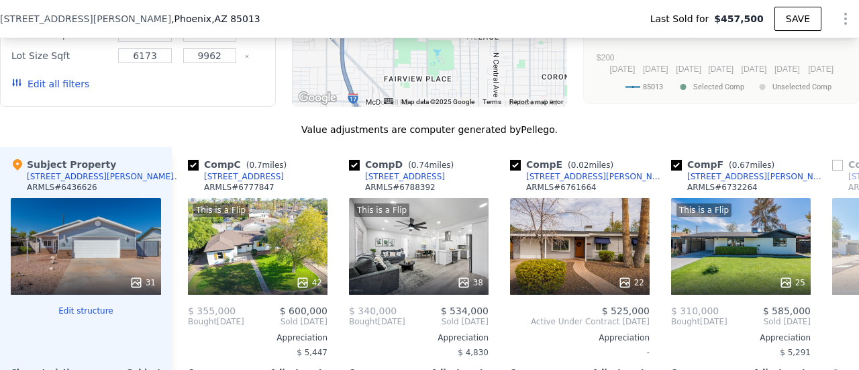
scroll to position [1343, 0]
